Goal: Task Accomplishment & Management: Manage account settings

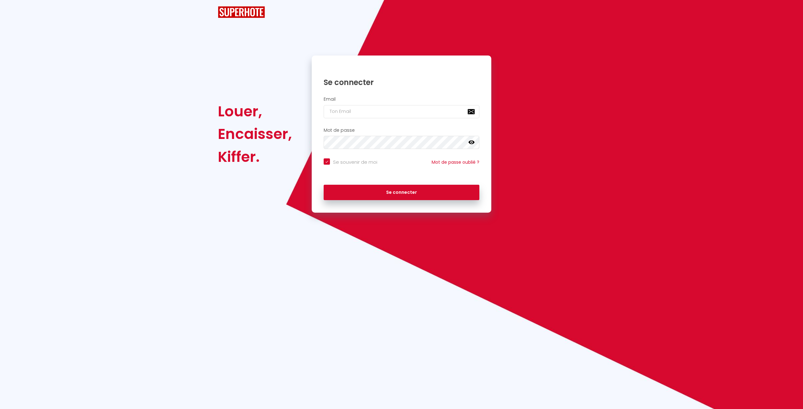
checkbox input "true"
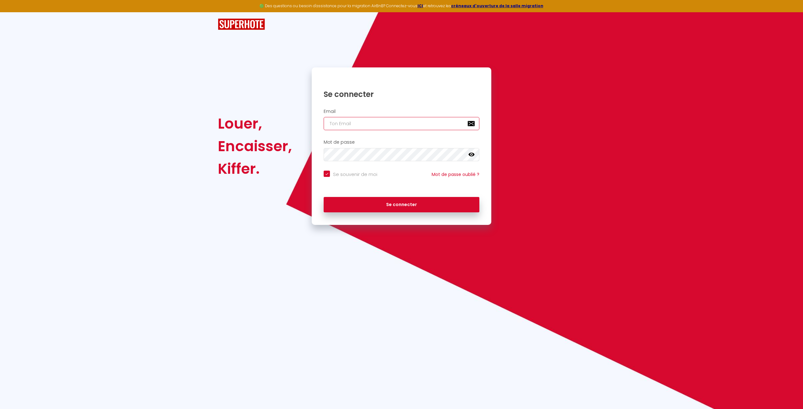
click at [341, 119] on input "email" at bounding box center [401, 123] width 156 height 13
type input "c"
checkbox input "true"
type input "co"
checkbox input "true"
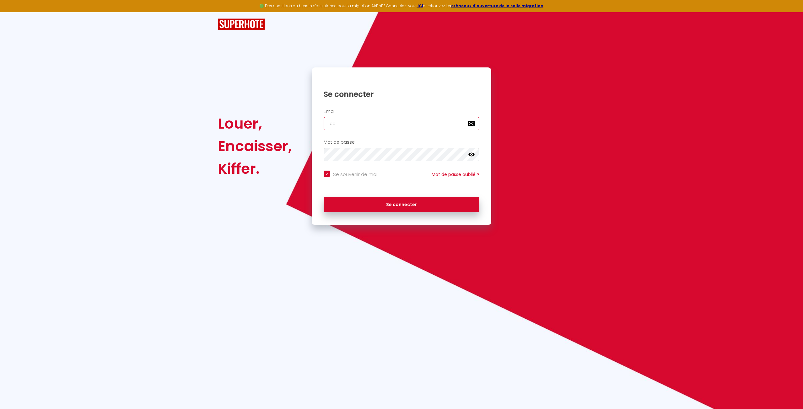
type input "cot"
checkbox input "true"
type input "cota"
checkbox input "true"
type input "cotac"
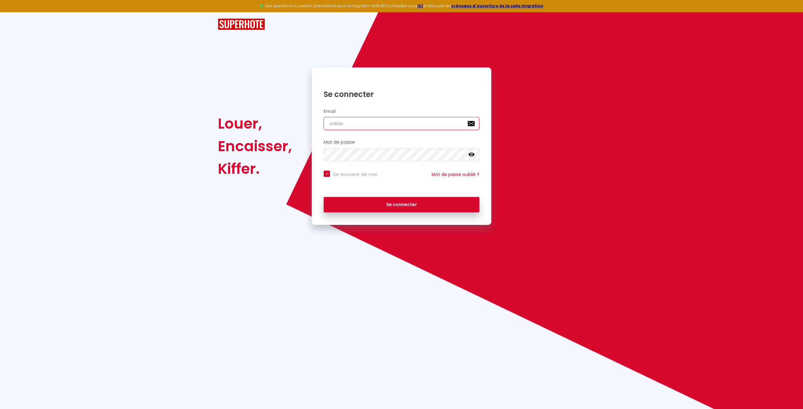
checkbox input "true"
type input "cotact"
checkbox input "true"
type input "cotac"
checkbox input "true"
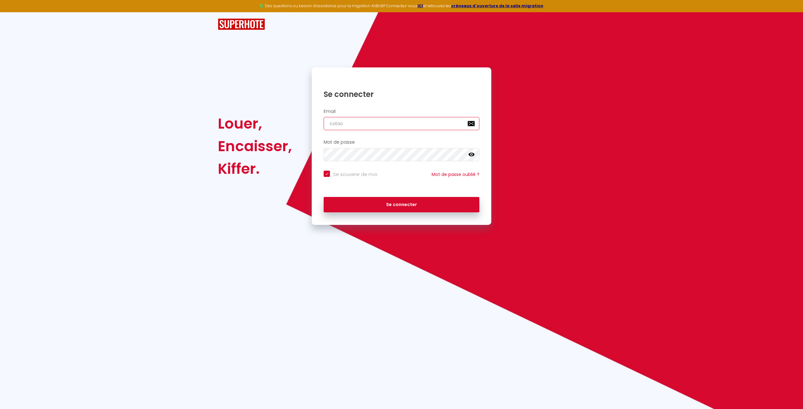
type input "cota"
checkbox input "true"
type input "cot"
checkbox input "true"
type input "co"
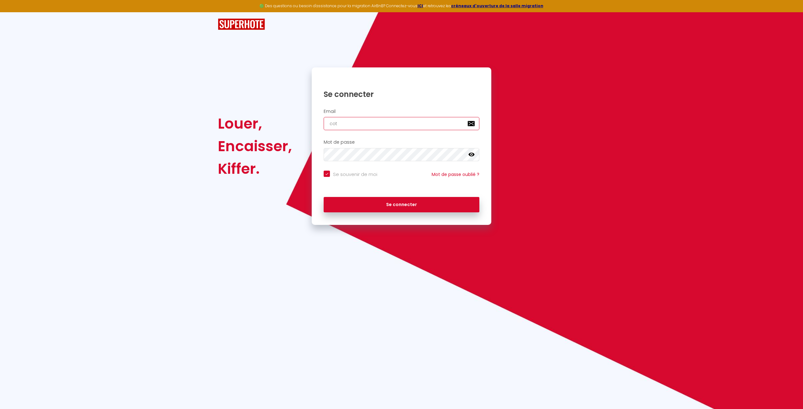
checkbox input "true"
type input "con,"
checkbox input "true"
type input "con,t"
checkbox input "true"
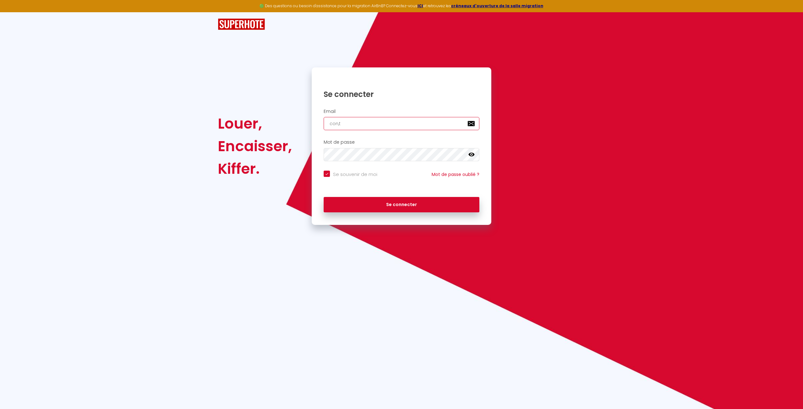
type input "con,ta"
checkbox input "true"
type input "con,tac"
checkbox input "true"
type input "con,tact"
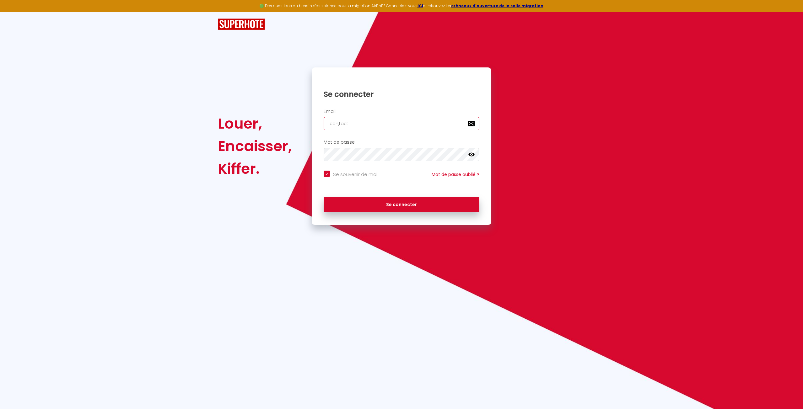
checkbox input "true"
type input "c"
checkbox input "true"
type input "co"
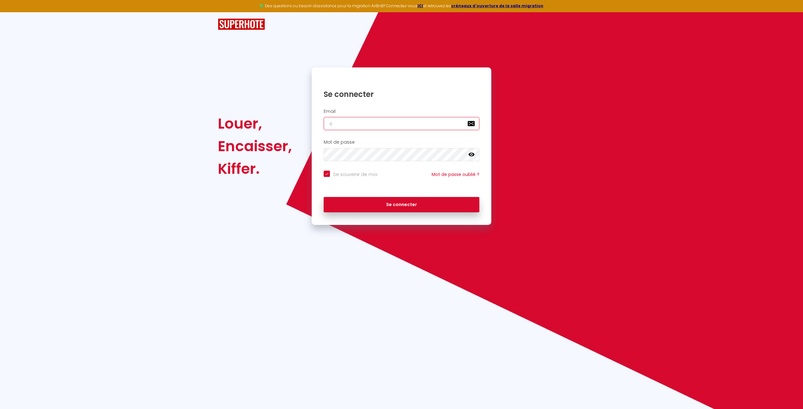
checkbox input "true"
type input "con"
checkbox input "true"
type input "cont"
checkbox input "true"
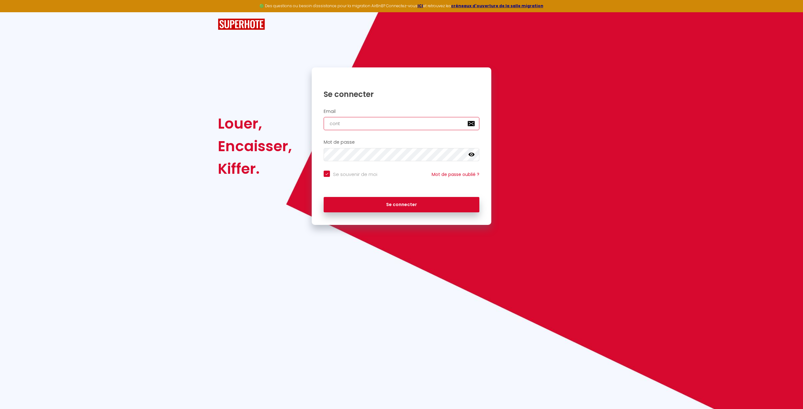
type input "conta"
checkbox input "true"
type input "contac"
checkbox input "true"
type input "contact"
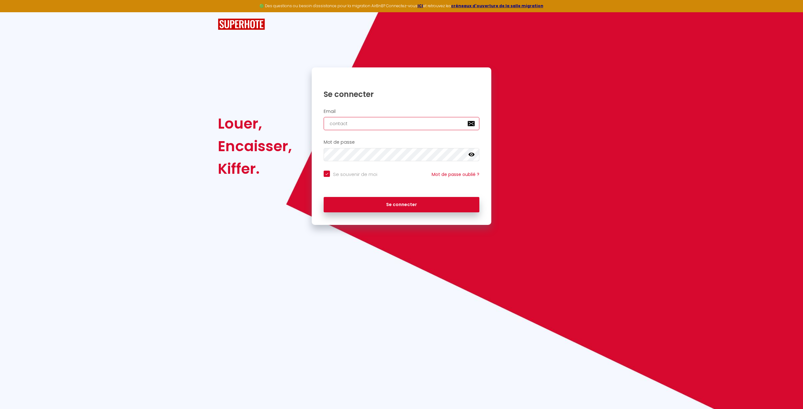
checkbox input "true"
type input "contact."
checkbox input "true"
type input "contact.l"
checkbox input "true"
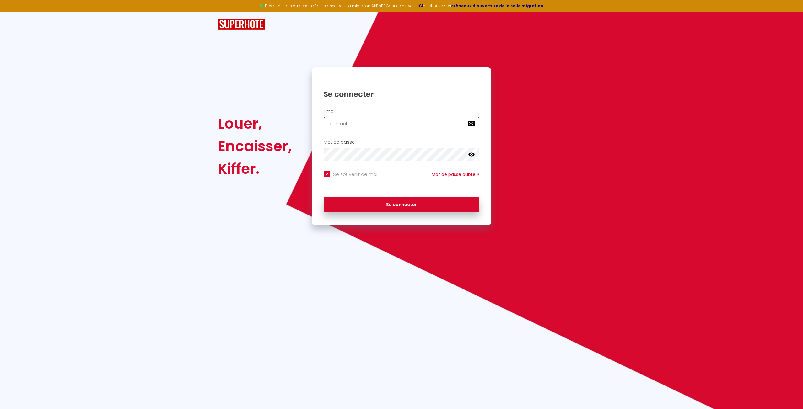
type input "contact.lu"
checkbox input "true"
type input "contact.lum"
checkbox input "true"
type input "contact.luma"
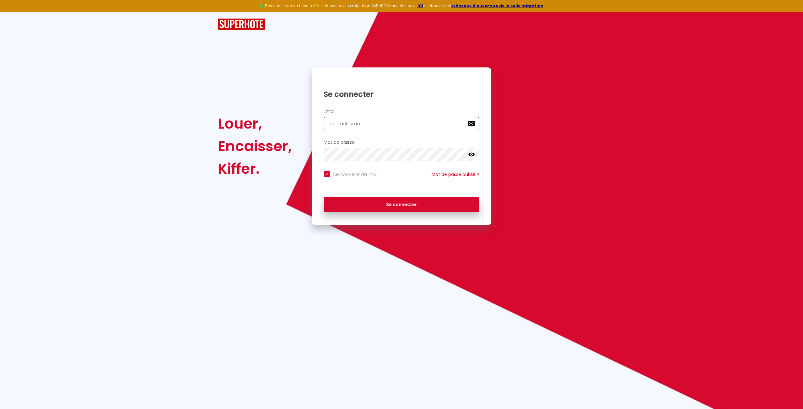
checkbox input "true"
type input "contact.lumac"
checkbox input "true"
type input "contact.luma"
checkbox input "true"
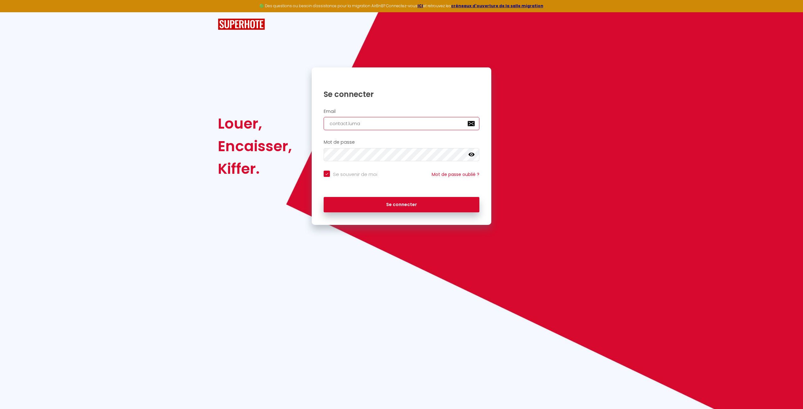
type input "contact.lumal"
checkbox input "true"
type input "contact.lumalo"
checkbox input "true"
type input "contact.lumaloc"
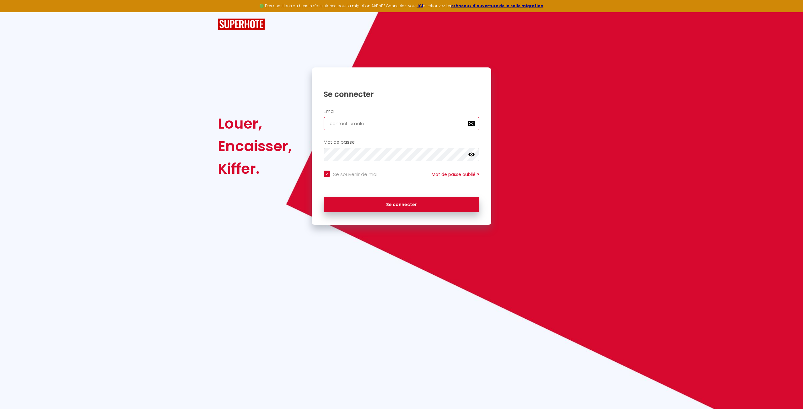
checkbox input "true"
type input "contact.lumaloc@"
checkbox input "true"
type input "contact.lumaloc@g"
checkbox input "true"
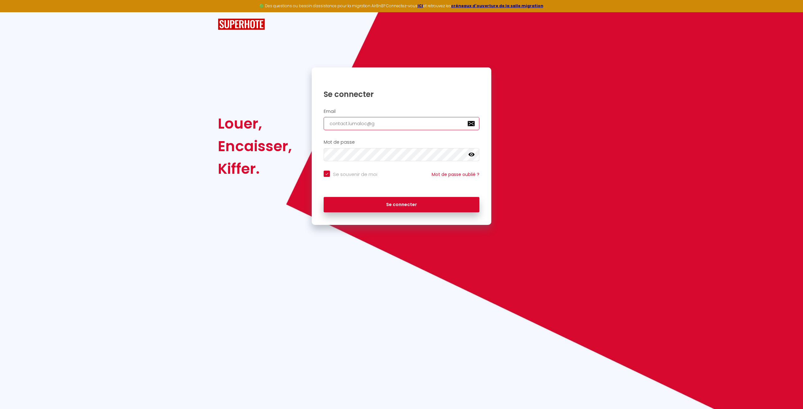
type input "contact.lumaloc@gm"
checkbox input "true"
type input "contact.lumaloc@gma"
checkbox input "true"
type input "contact.lumaloc@gmai"
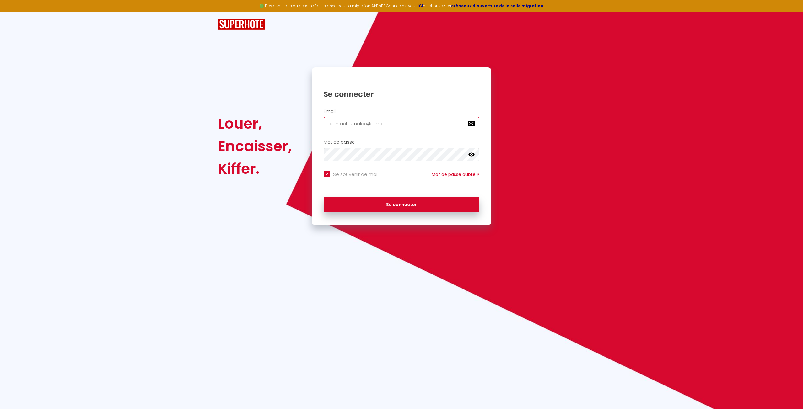
checkbox input "true"
type input "contact.lumaloc@gmail"
checkbox input "true"
type input "contact.lumaloc@gmail."
checkbox input "true"
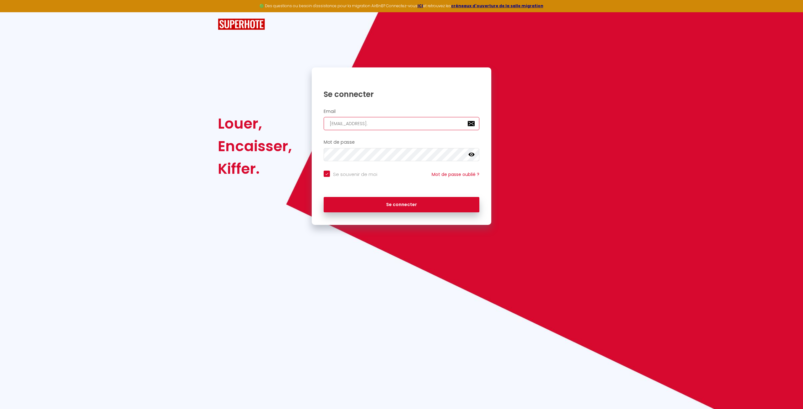
type input "contact.lumaloc@gmail.c"
checkbox input "true"
type input "contact.lumaloc@gmail.co"
checkbox input "true"
type input "[EMAIL_ADDRESS][DOMAIN_NAME]"
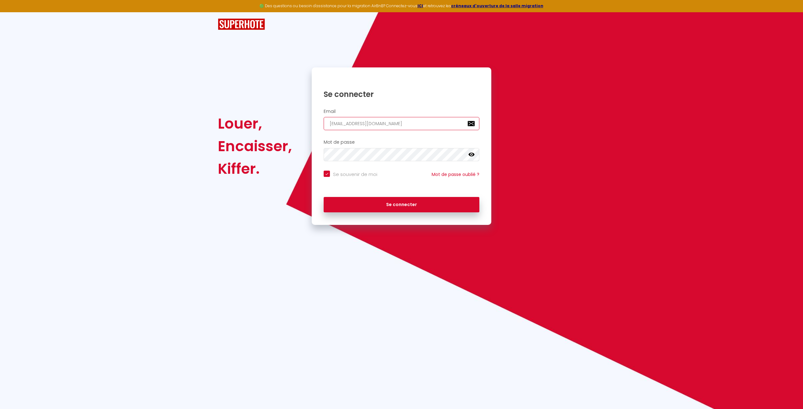
checkbox input "true"
type input "[EMAIL_ADDRESS][DOMAIN_NAME]"
click at [479, 82] on div "Se connecter" at bounding box center [401, 89] width 179 height 19
click at [323, 197] on button "Se connecter" at bounding box center [401, 205] width 156 height 16
click at [470, 152] on icon at bounding box center [471, 155] width 6 height 6
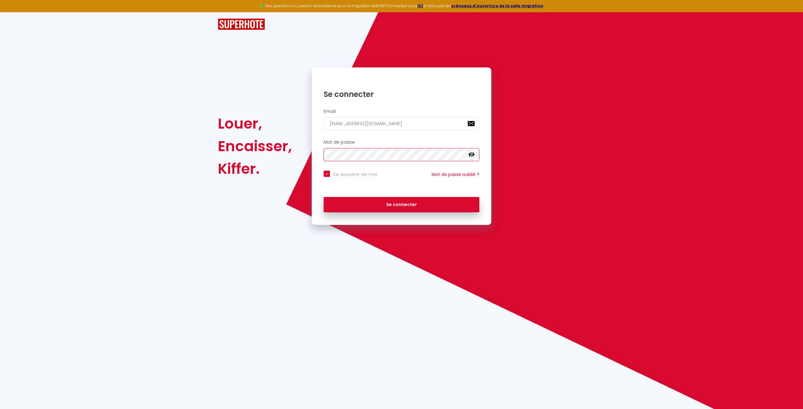
click at [323, 197] on button "Se connecter" at bounding box center [401, 205] width 156 height 16
checkbox input "true"
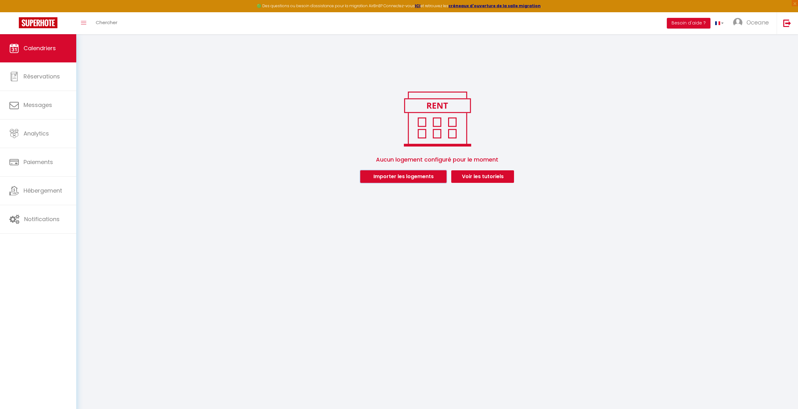
click at [392, 178] on button "Importer les logements" at bounding box center [403, 176] width 86 height 13
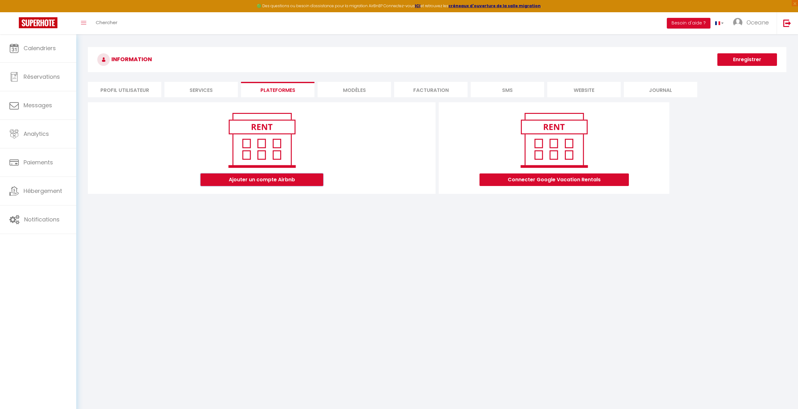
click at [252, 180] on button "Ajouter un compte Airbnb" at bounding box center [261, 180] width 123 height 13
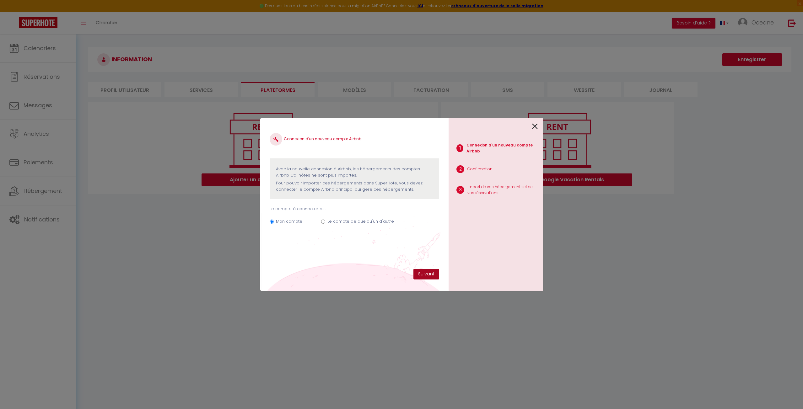
click at [424, 271] on button "Suivant" at bounding box center [426, 274] width 26 height 11
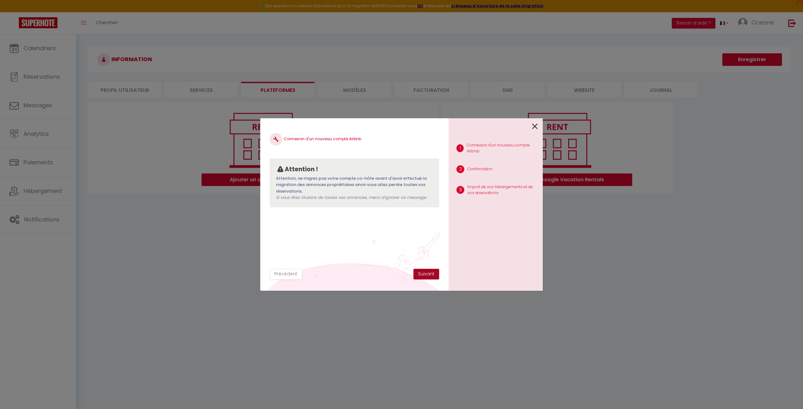
click at [430, 272] on button "Suivant" at bounding box center [426, 274] width 26 height 11
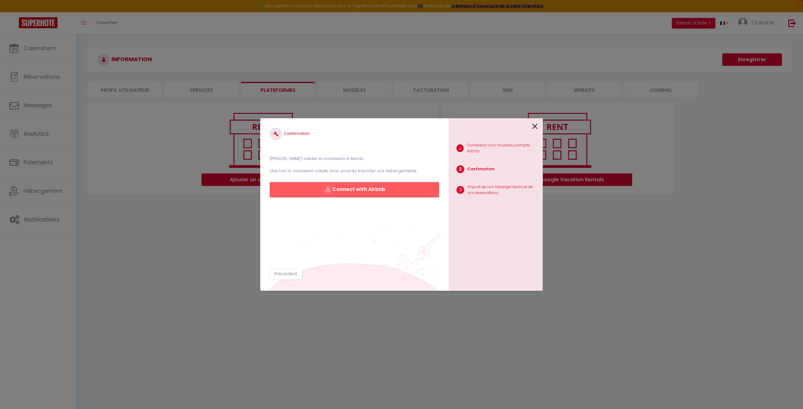
click at [359, 191] on button "Connect with Airbnb" at bounding box center [354, 189] width 169 height 15
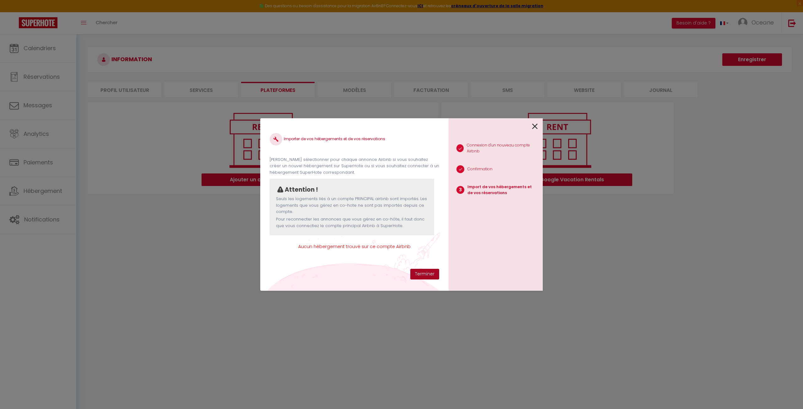
click at [415, 275] on button "Terminer" at bounding box center [424, 274] width 29 height 11
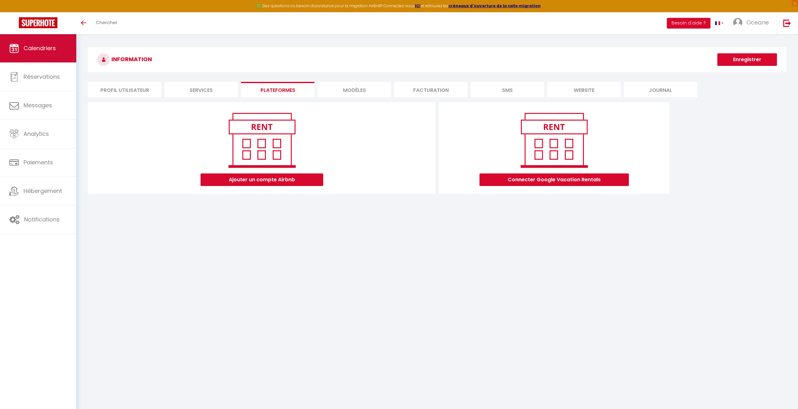
click at [59, 55] on link "Calendriers" at bounding box center [38, 48] width 76 height 28
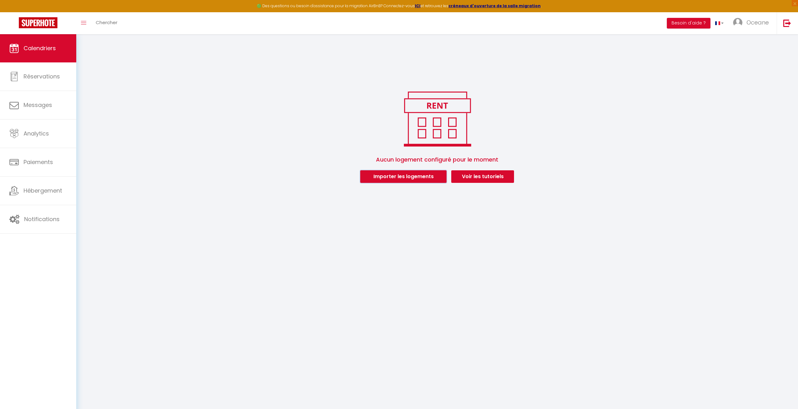
click at [408, 178] on button "Importer les logements" at bounding box center [403, 176] width 86 height 13
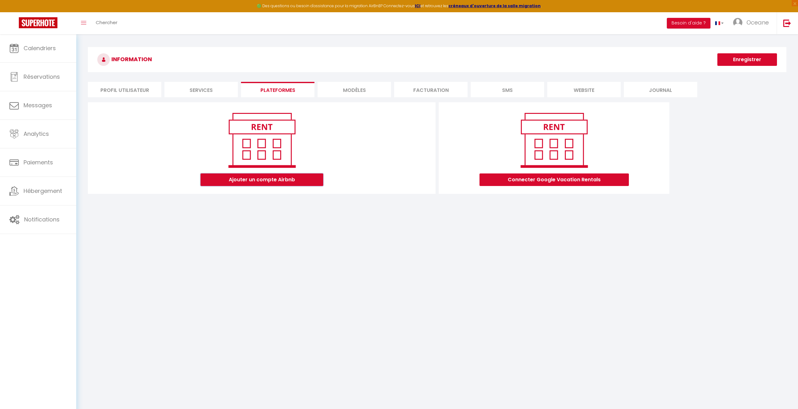
click at [254, 181] on button "Ajouter un compte Airbnb" at bounding box center [261, 180] width 123 height 13
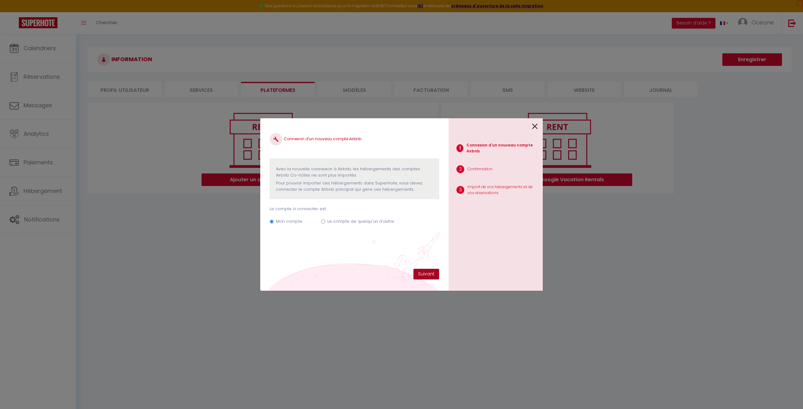
click at [419, 272] on button "Suivant" at bounding box center [426, 274] width 26 height 11
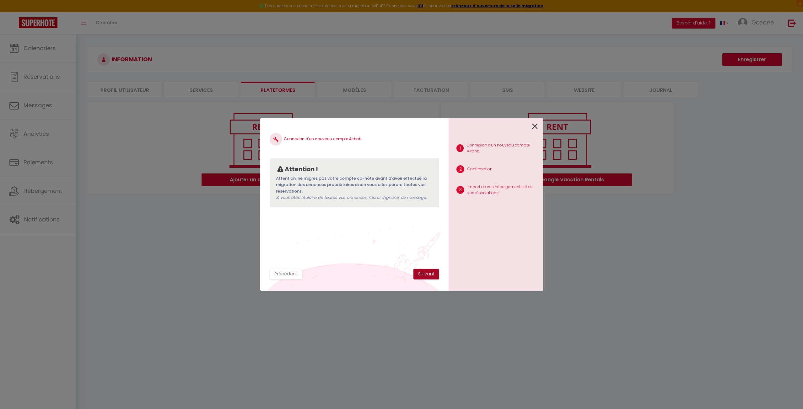
click at [419, 272] on button "Suivant" at bounding box center [426, 274] width 26 height 11
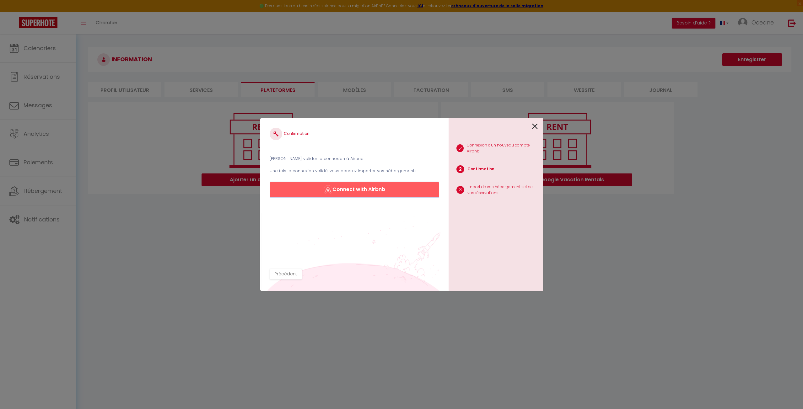
click at [356, 190] on button "Connect with Airbnb" at bounding box center [354, 189] width 169 height 15
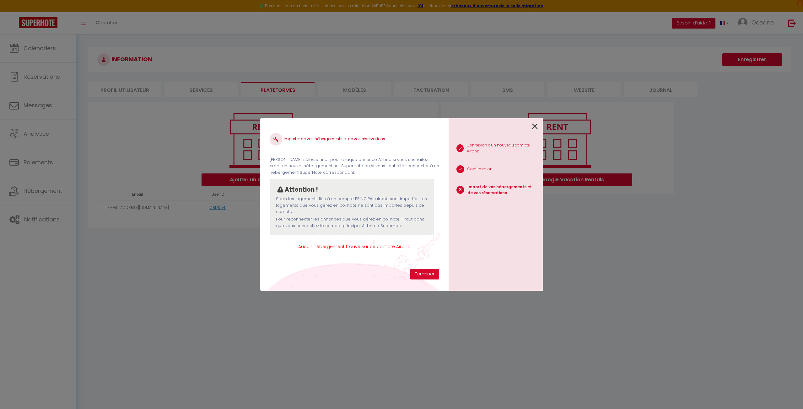
click at [533, 128] on icon at bounding box center [535, 126] width 6 height 9
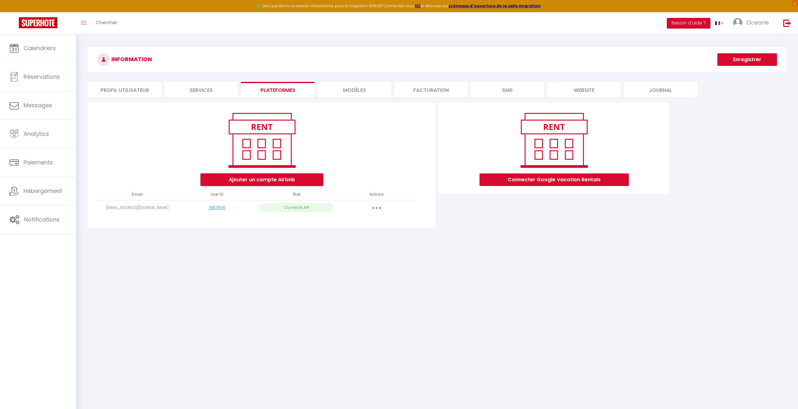
click at [245, 178] on button "Ajouter un compte Airbnb" at bounding box center [261, 180] width 123 height 13
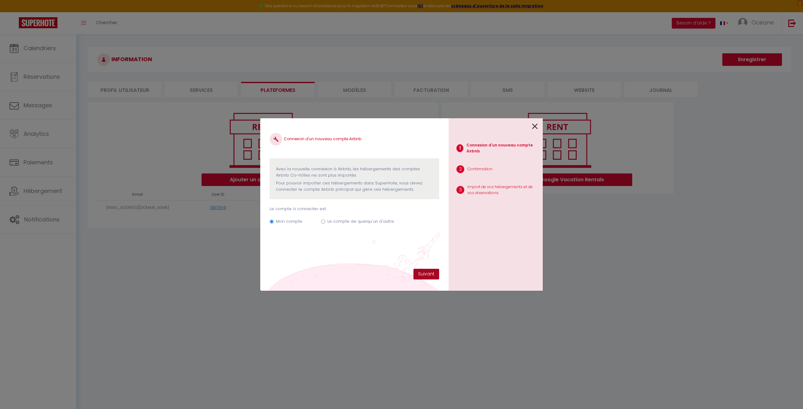
click at [417, 274] on button "Suivant" at bounding box center [426, 274] width 26 height 11
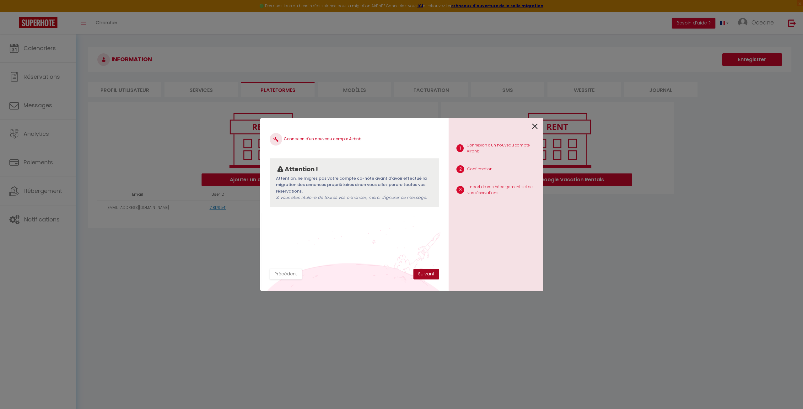
click at [423, 276] on button "Suivant" at bounding box center [426, 274] width 26 height 11
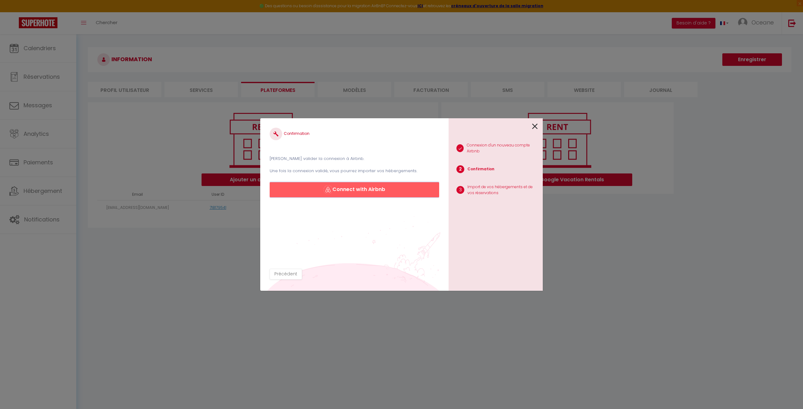
click at [351, 188] on button "Connect with Airbnb" at bounding box center [354, 189] width 169 height 15
click at [538, 127] on div "1 Connexion d'un nouveau compte Airbnb 2 Confirmation 3 Import de vos hébergeme…" at bounding box center [495, 204] width 94 height 173
click at [534, 127] on icon at bounding box center [535, 126] width 6 height 9
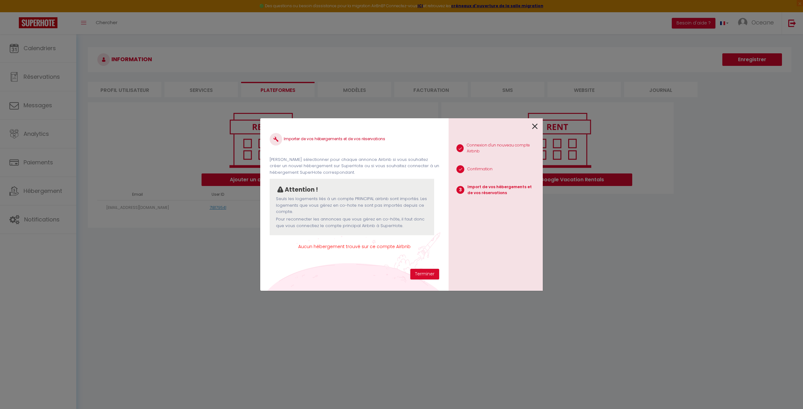
click at [529, 129] on div at bounding box center [492, 125] width 89 height 15
click at [533, 128] on icon at bounding box center [535, 126] width 6 height 9
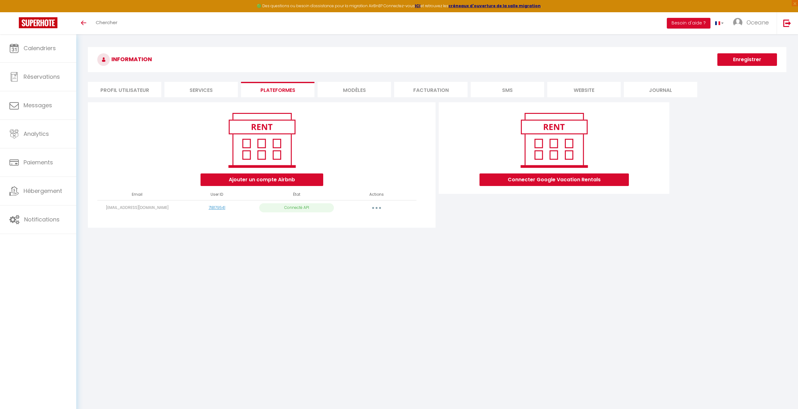
click at [376, 206] on button "button" at bounding box center [377, 208] width 18 height 10
click at [363, 219] on link "Importer les appartements" at bounding box center [348, 222] width 69 height 11
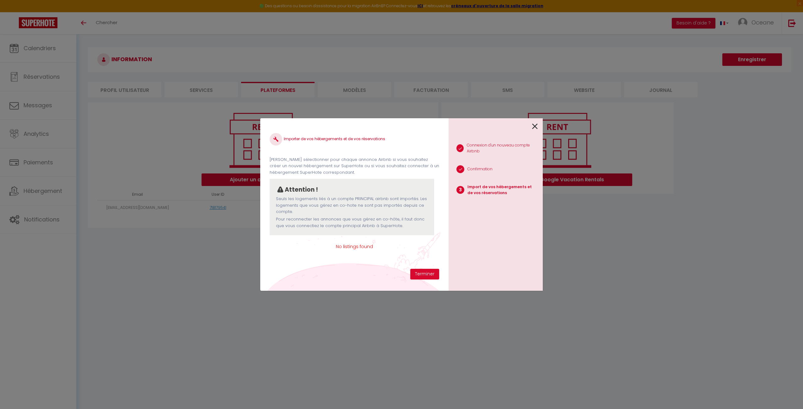
click at [534, 127] on icon at bounding box center [535, 126] width 6 height 9
